Goal: Information Seeking & Learning: Learn about a topic

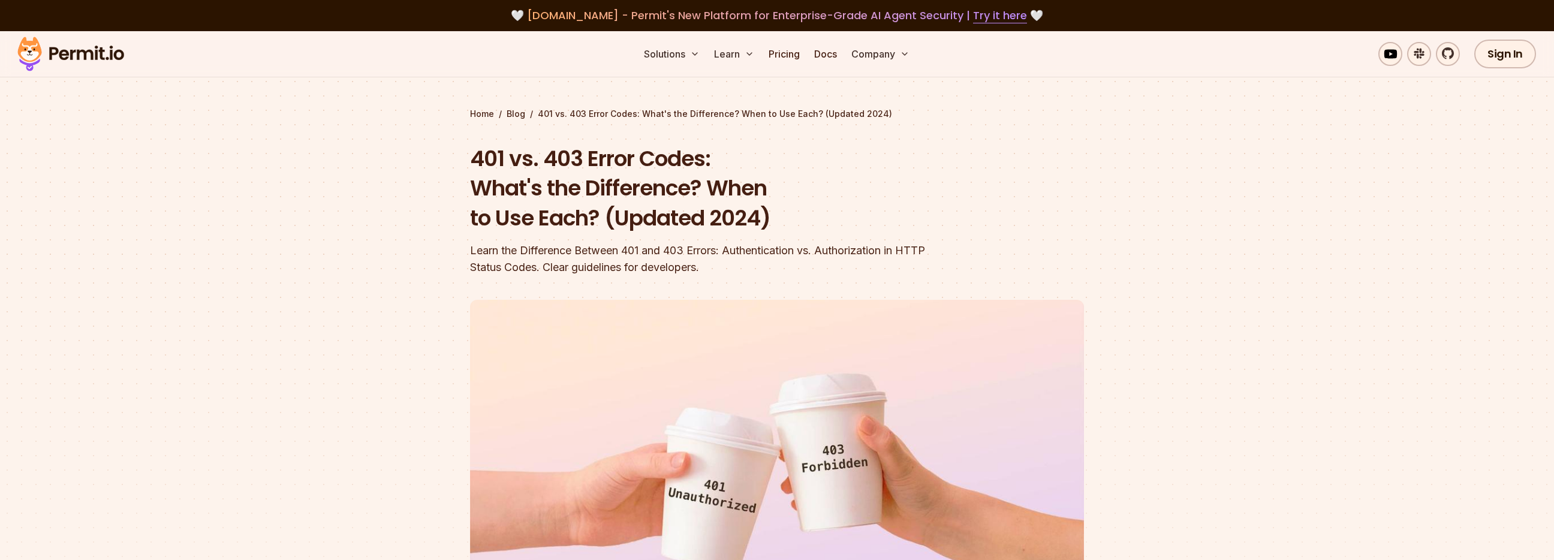
click at [771, 242] on div "Learn the Difference Between 401 and 403 Errors: Authentication vs. Authorizati…" at bounding box center [700, 259] width 460 height 34
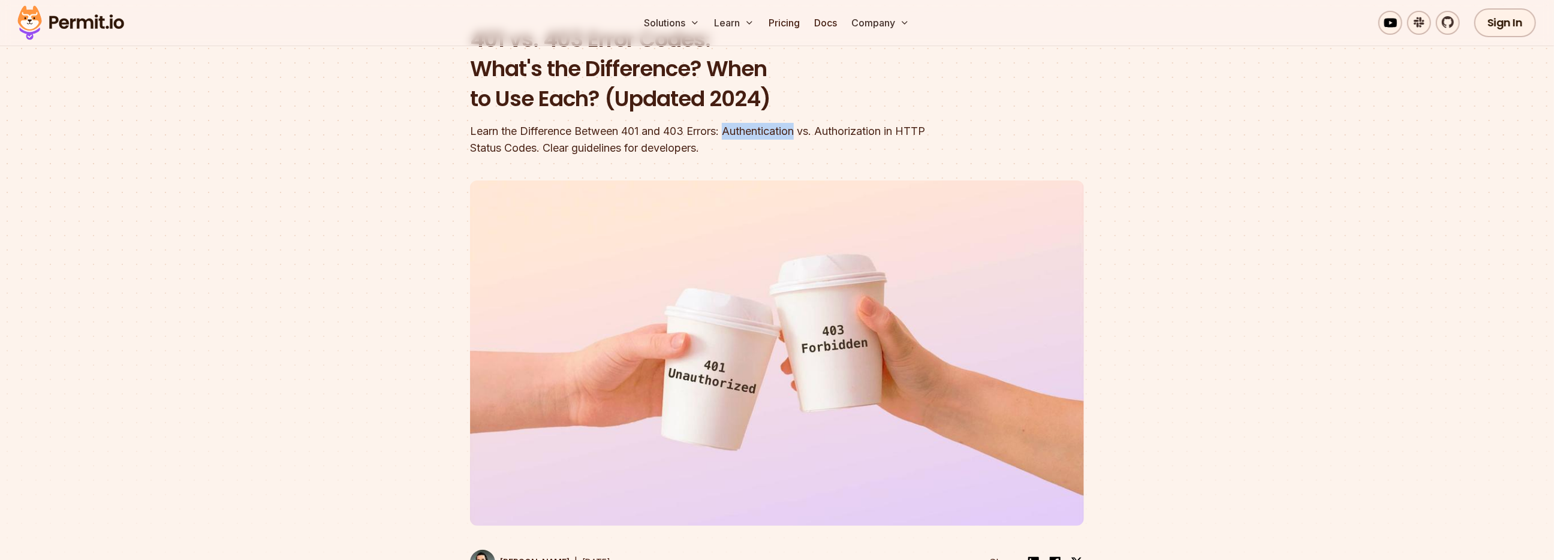
drag, startPoint x: 0, startPoint y: 0, endPoint x: 792, endPoint y: 130, distance: 802.4
click at [771, 129] on div "Learn the Difference Between 401 and 403 Errors: Authentication vs. Authorizati…" at bounding box center [700, 140] width 460 height 34
click at [828, 129] on div "Learn the Difference Between 401 and 403 Errors: Authentication vs. Authorizati…" at bounding box center [700, 140] width 460 height 34
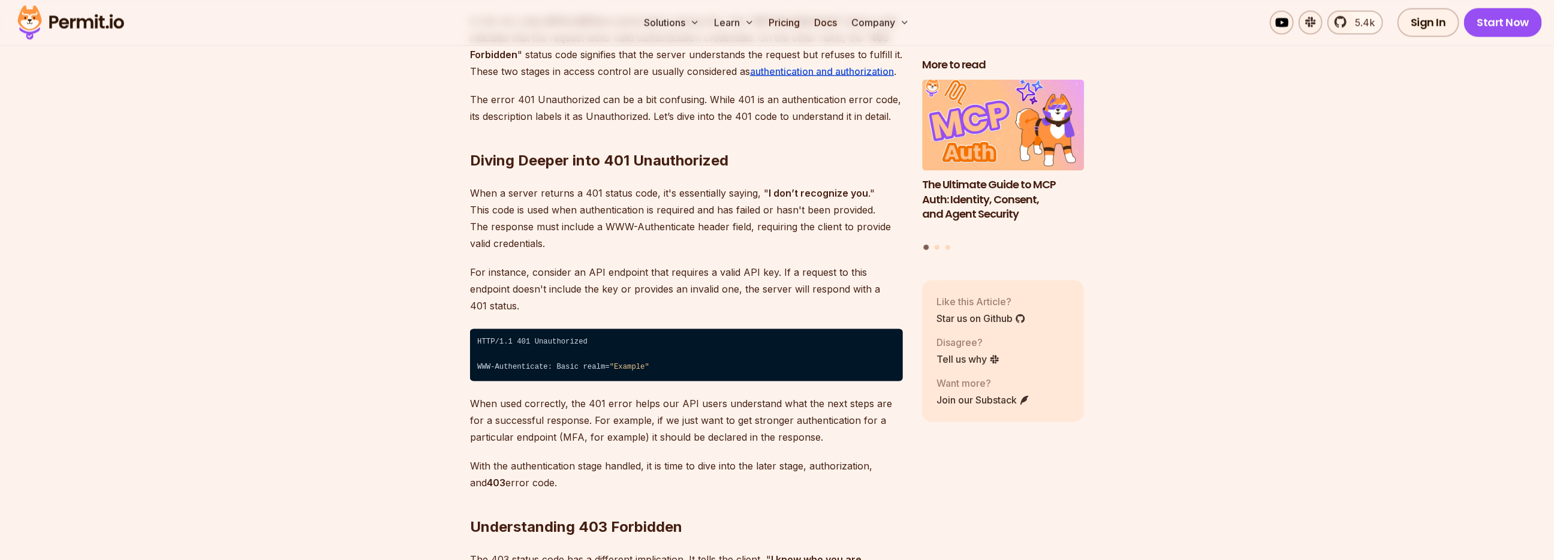
scroll to position [1618, 0]
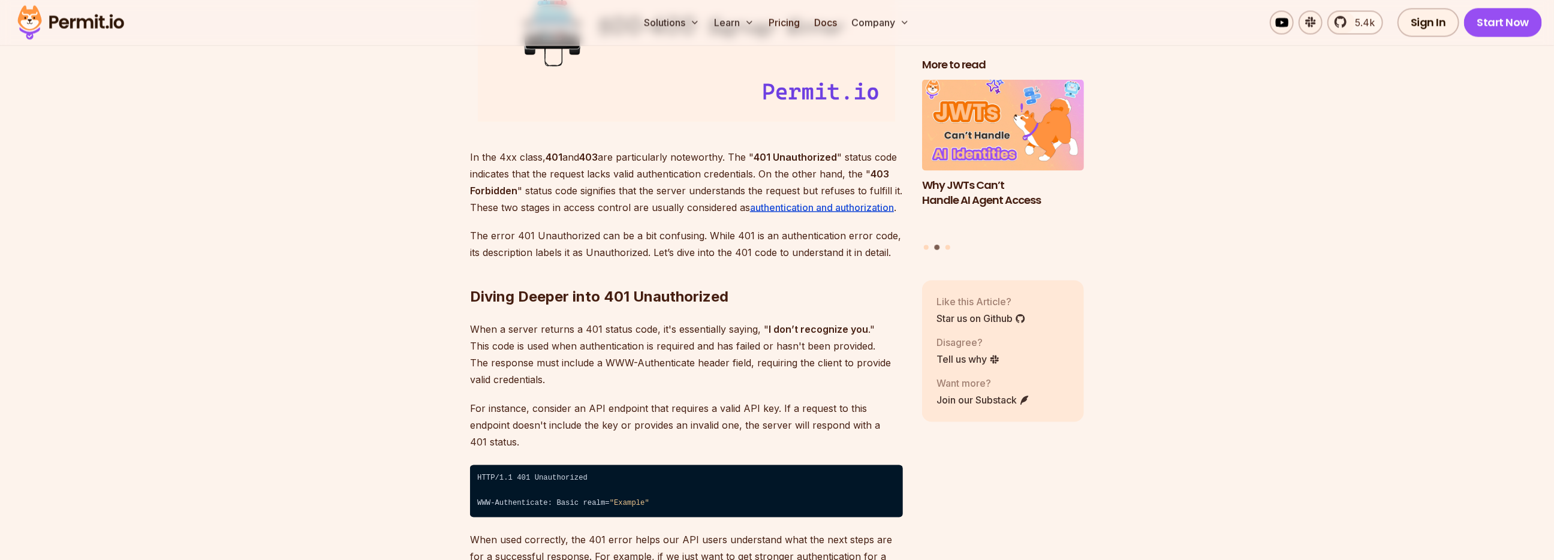
click at [821, 154] on strong "401 Unauthorized" at bounding box center [794, 157] width 83 height 12
click at [764, 156] on strong "401 Unauthorized" at bounding box center [794, 157] width 83 height 12
click at [798, 153] on strong "401 Unauthorized" at bounding box center [794, 157] width 83 height 12
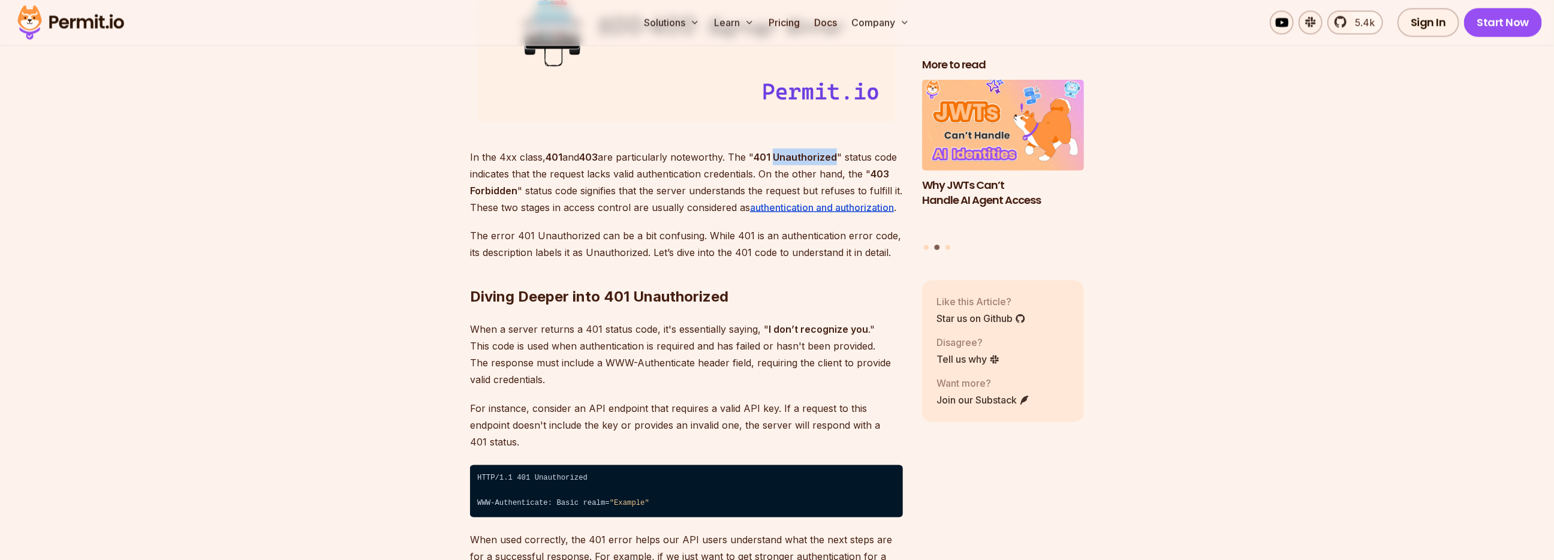
click at [798, 153] on strong "401 Unauthorized" at bounding box center [794, 157] width 83 height 12
click at [590, 157] on strong "403" at bounding box center [588, 157] width 19 height 12
click at [547, 153] on strong "401" at bounding box center [553, 157] width 17 height 12
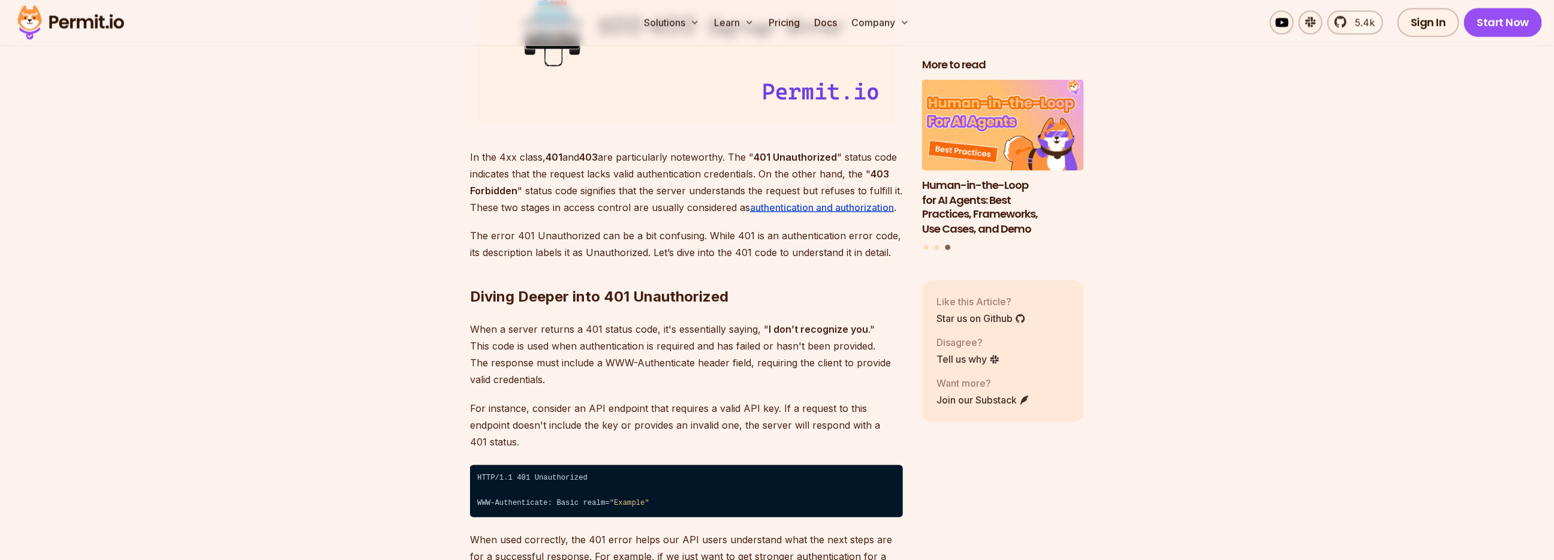
click at [758, 345] on p "When a server returns a 401 status code, it's essentially saying, " I don’t rec…" at bounding box center [686, 354] width 433 height 67
click at [732, 328] on p "When a server returns a 401 status code, it's essentially saying, " I don’t rec…" at bounding box center [686, 354] width 433 height 67
